Goal: Ask a question

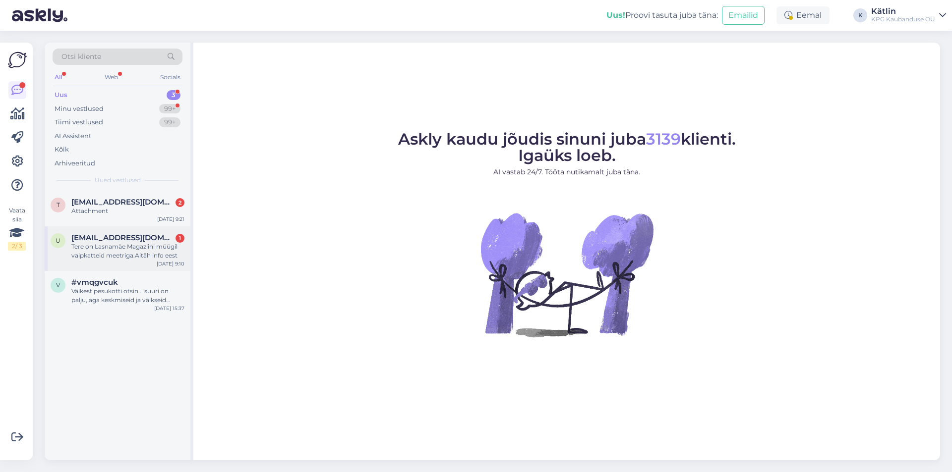
click at [122, 250] on div "Tere on Lasnamäe Magaziini müügil vaipkatteid meetriga.Aitäh info eest" at bounding box center [127, 251] width 113 height 18
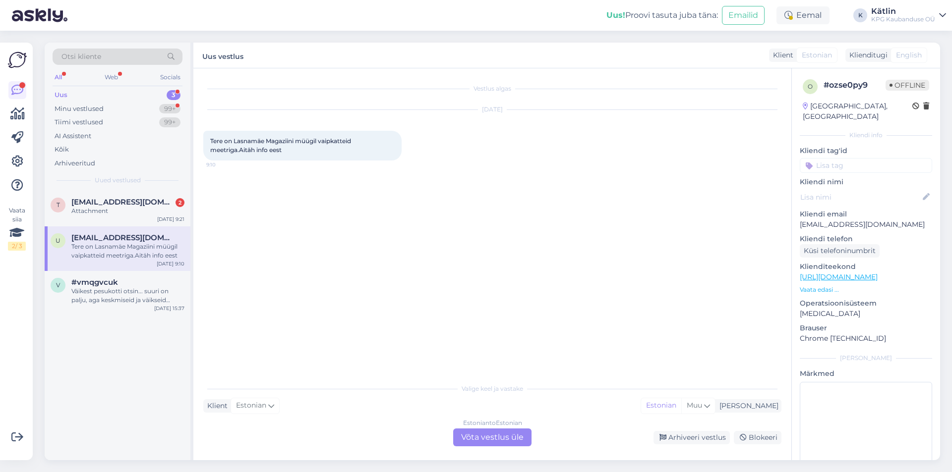
click at [487, 429] on div "Estonian to Estonian Võta vestlus üle" at bounding box center [492, 438] width 78 height 18
click at [488, 447] on div "Vestlus algas [DATE] Tere on Lasnamäe Magaziini müügil vaipkatteid meetriga.Ait…" at bounding box center [492, 264] width 598 height 392
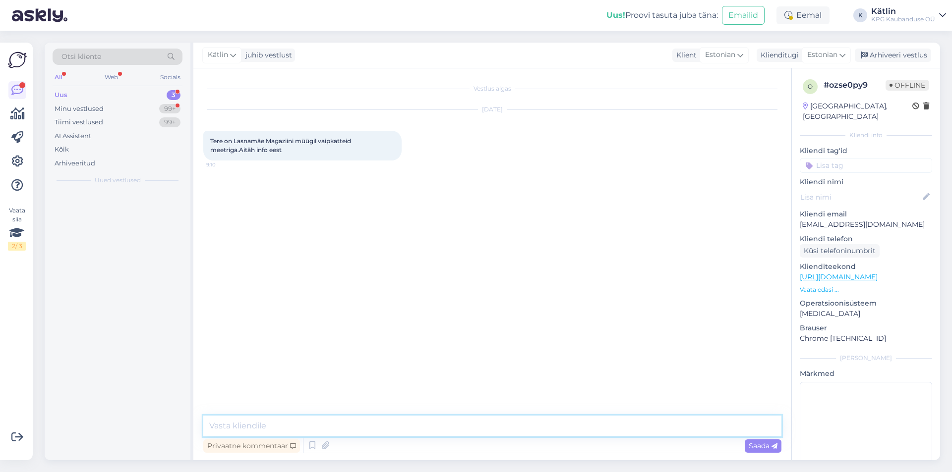
click at [486, 431] on textarea at bounding box center [492, 426] width 578 height 21
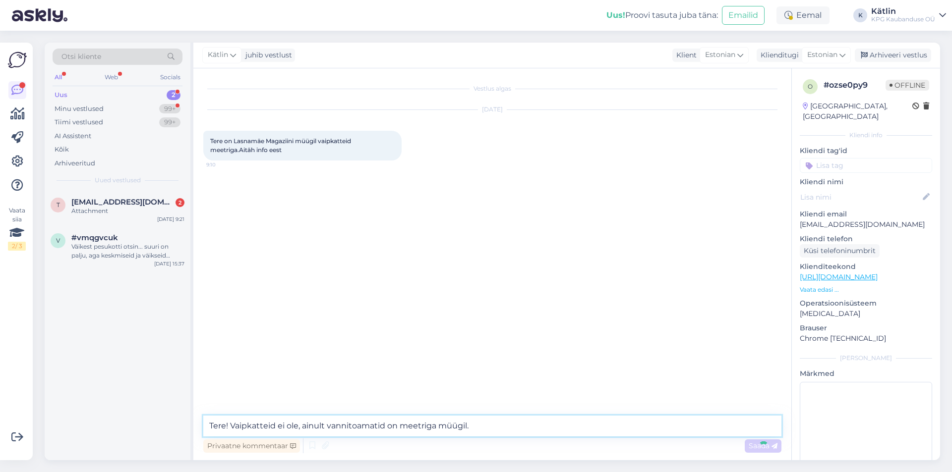
type textarea "Tere! Vaipkatteid ei ole, ainult vannitoamatid on meetriga müügil."
click at [458, 427] on div "Vestlus algas [DATE] Tere on Lasnamäe Magaziini müügil vaipkatteid meetriga.Ait…" at bounding box center [492, 264] width 598 height 392
click at [494, 419] on textarea "Tere! Vaipkatteid ei ole, ainult vannitoamatid on meetriga müügil." at bounding box center [492, 426] width 578 height 21
click at [133, 202] on span "[EMAIL_ADDRESS][DOMAIN_NAME]" at bounding box center [122, 202] width 103 height 9
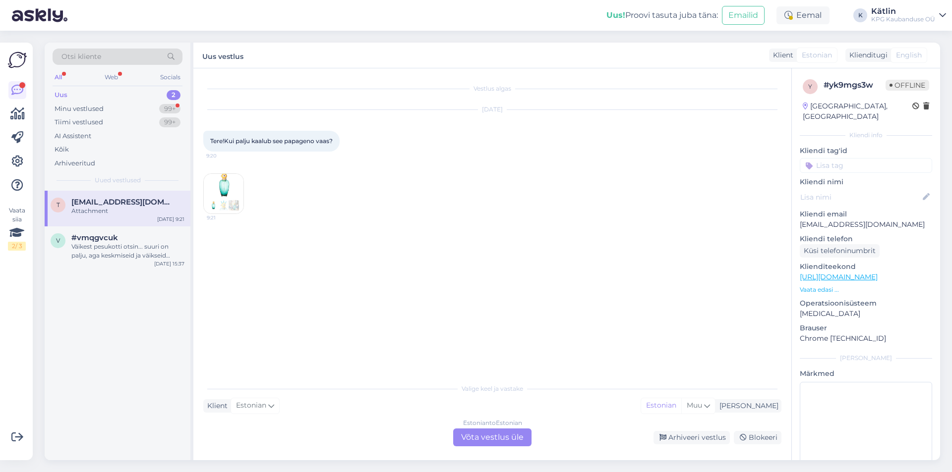
click at [236, 200] on img at bounding box center [224, 194] width 40 height 40
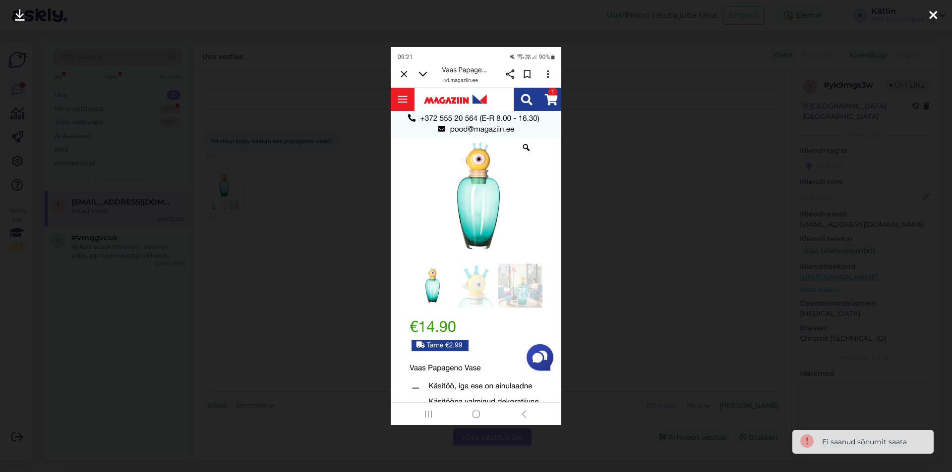
click at [650, 171] on div at bounding box center [476, 236] width 952 height 472
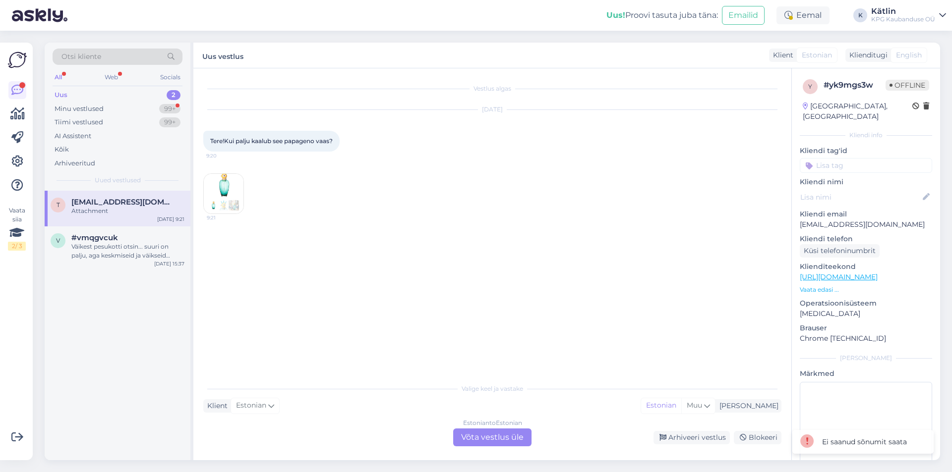
click at [496, 431] on div "Estonian to Estonian Võta vestlus üle" at bounding box center [492, 438] width 78 height 18
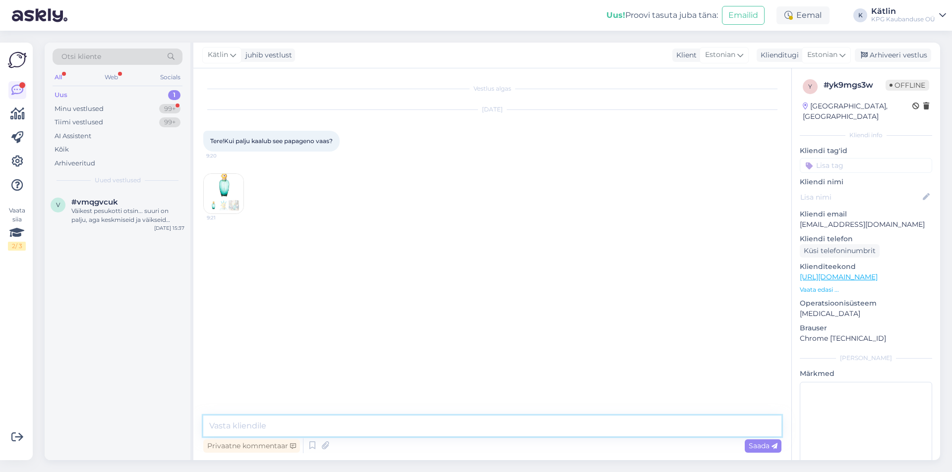
click at [261, 422] on textarea at bounding box center [492, 426] width 578 height 21
type textarea "Tere! Peaks kaaluma ca 1,6 kg"
click at [94, 108] on div "Minu vestlused" at bounding box center [79, 109] width 49 height 10
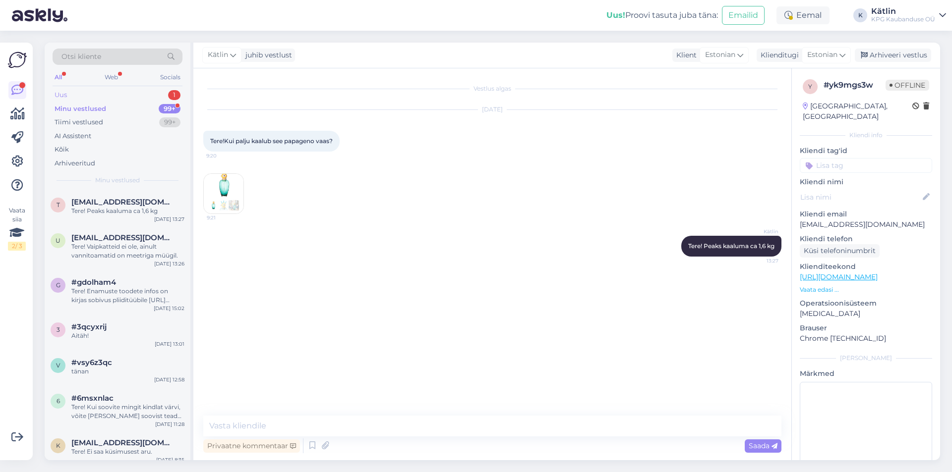
click at [86, 97] on div "Uus 1" at bounding box center [118, 95] width 130 height 14
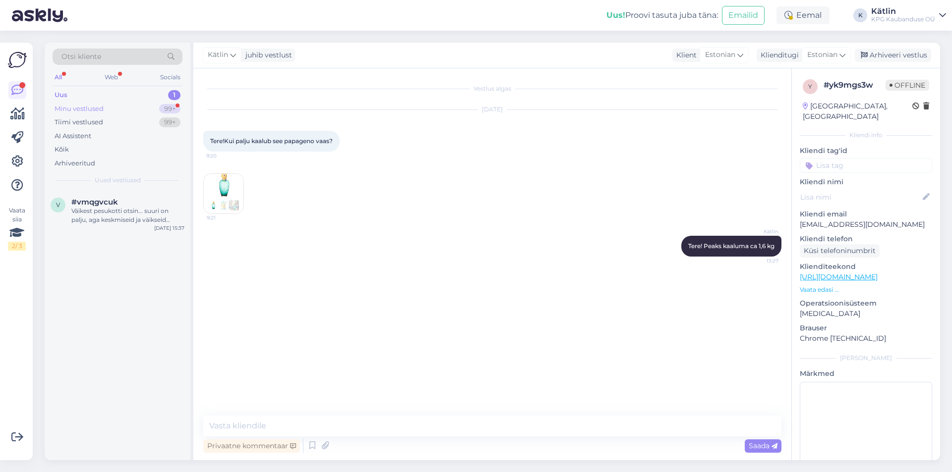
click at [95, 105] on div "Minu vestlused" at bounding box center [79, 109] width 49 height 10
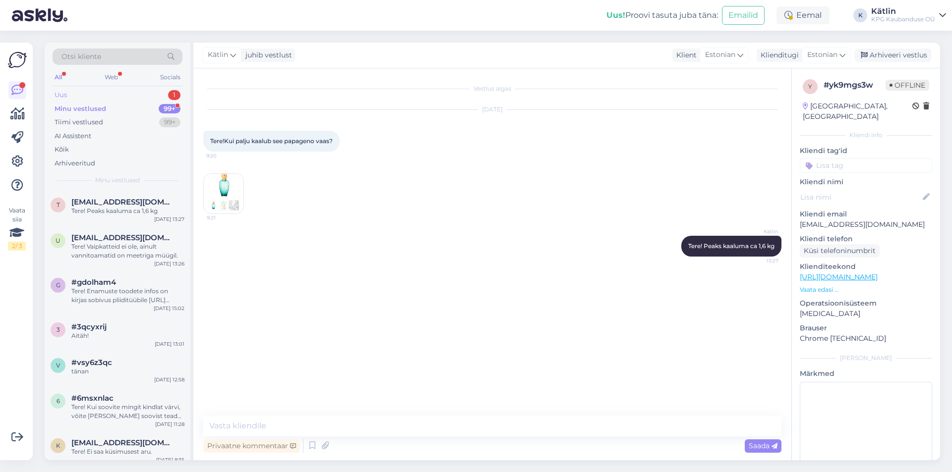
click at [65, 95] on div "Uus" at bounding box center [61, 95] width 12 height 10
